Goal: Information Seeking & Learning: Learn about a topic

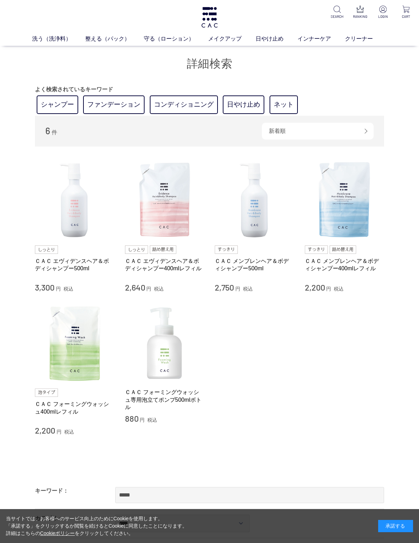
click at [45, 102] on link "シャンプー" at bounding box center [58, 104] width 42 height 19
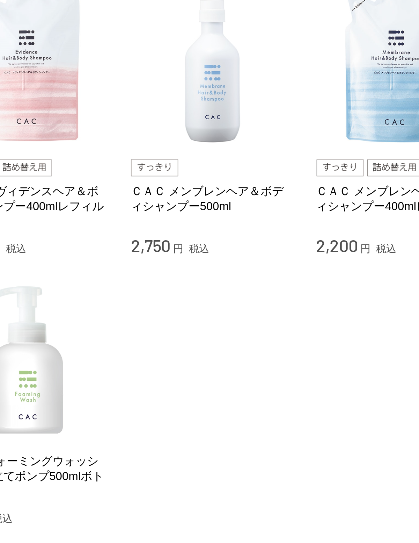
click at [215, 211] on link "ＣＡＣ メンブレンヘア＆ボディシャンプー500ml" at bounding box center [255, 218] width 80 height 15
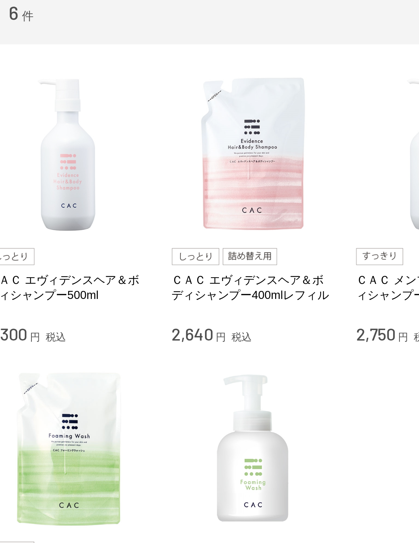
click at [35, 211] on link "ＣＡＣ エヴィデンスヘア＆ボディシャンプー500ml" at bounding box center [75, 218] width 80 height 15
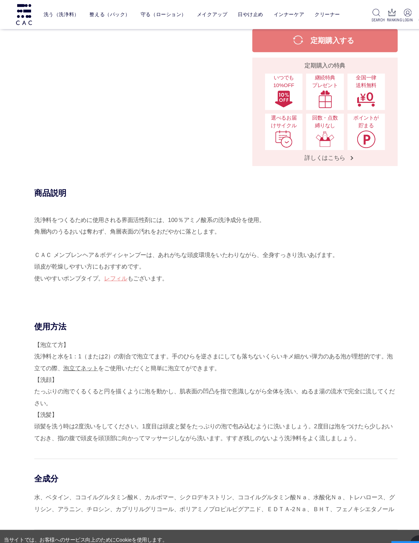
scroll to position [251, 0]
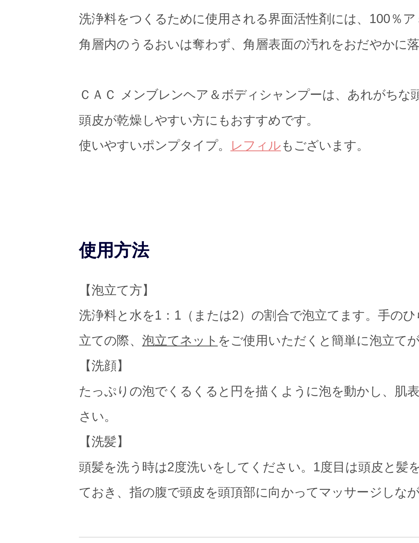
click at [35, 309] on div "使用方法 【泡立て方】 洗浄料と水を1：1（または2）の割合で泡立てます。手のひらを逆さまにしても落ちないくらいキメ細かい弾力のある泡が理想的です。泡立ての際…" at bounding box center [209, 498] width 349 height 379
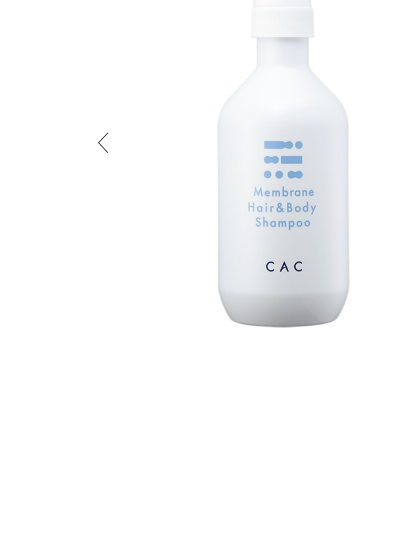
scroll to position [0, 0]
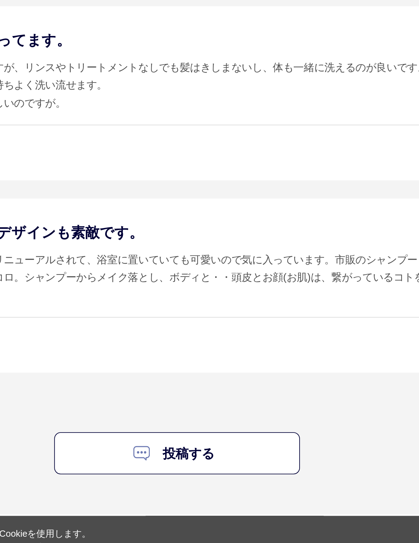
scroll to position [1666, 0]
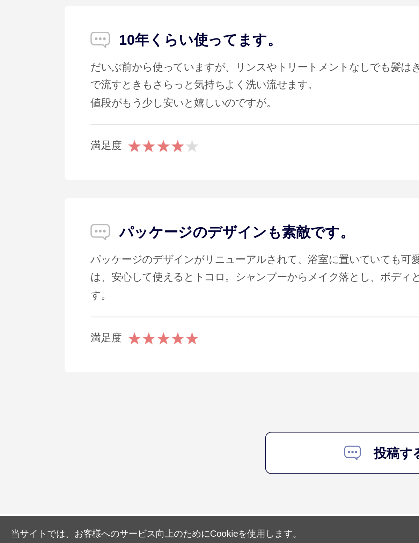
click at [48, 441] on div "1 2" at bounding box center [209, 447] width 349 height 12
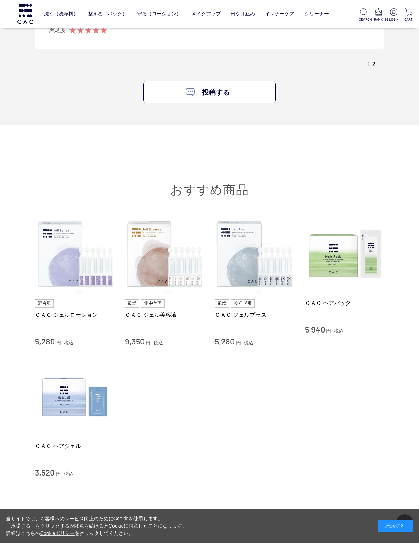
scroll to position [2065, 0]
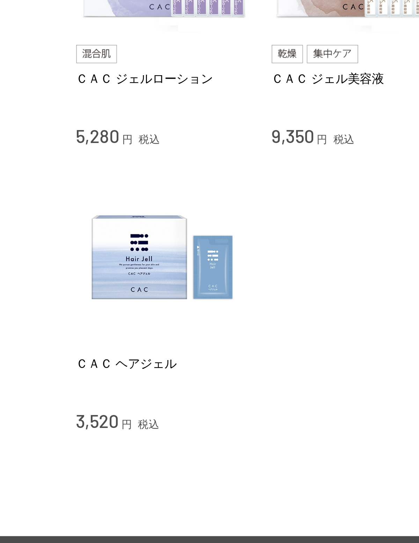
click at [47, 341] on img at bounding box center [75, 381] width 80 height 80
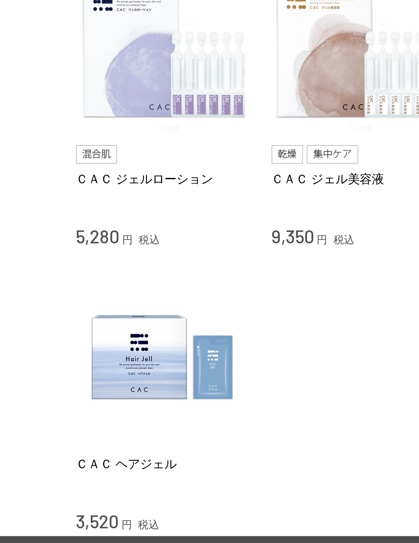
scroll to position [2051, 0]
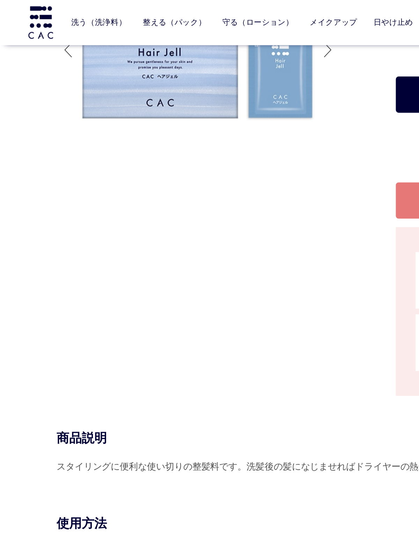
scroll to position [79, 0]
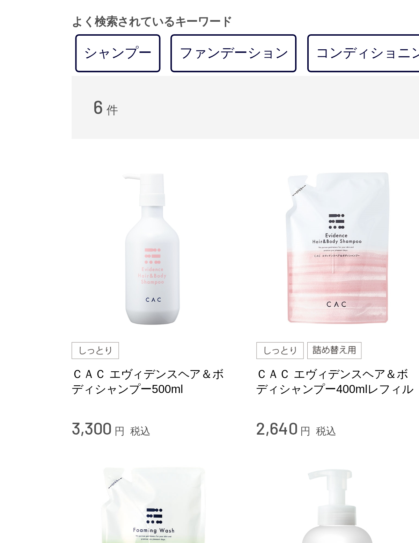
click at [48, 35] on link "シャンプー" at bounding box center [58, 26] width 42 height 19
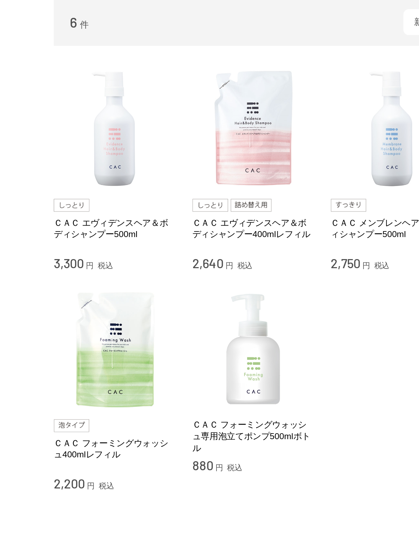
click at [149, 342] on link "ＣＡＣ フォーミングウォッシュ専用泡立てポンプ500mlボトル" at bounding box center [165, 353] width 80 height 22
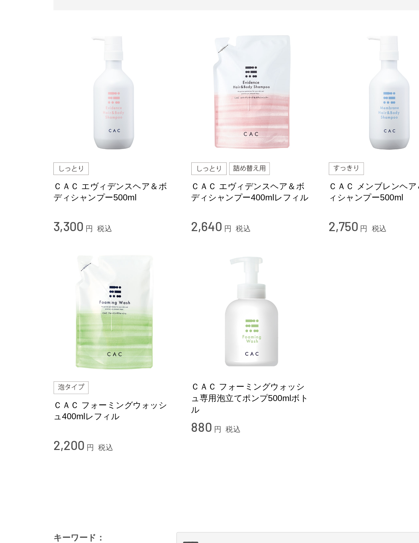
click at [67, 257] on img at bounding box center [75, 297] width 80 height 80
click at [65, 354] on link "ＣＡＣ フォーミングウォッシュ400mlレフィル" at bounding box center [75, 361] width 80 height 15
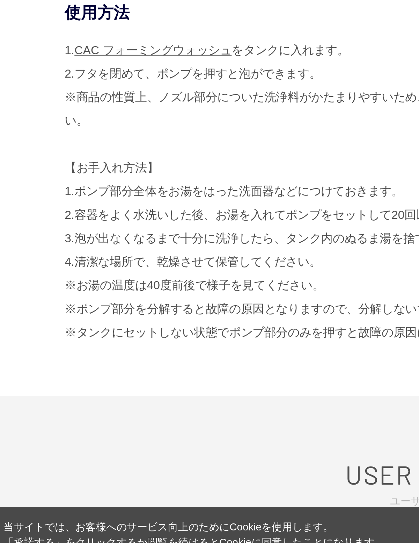
scroll to position [50, 0]
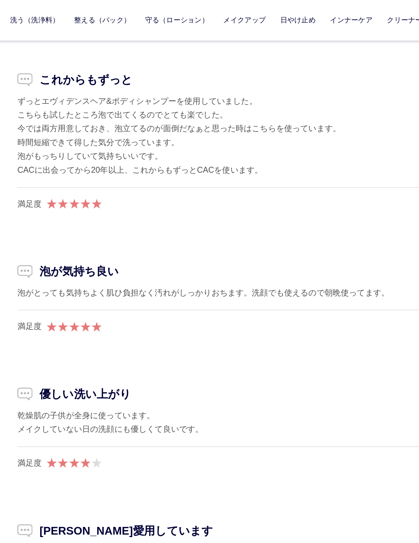
scroll to position [1076, 0]
